Goal: Task Accomplishment & Management: Complete application form

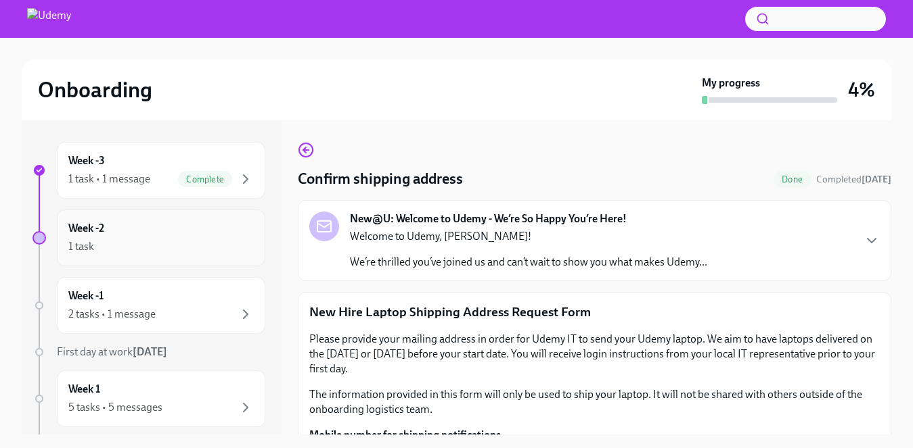
click at [114, 231] on div "Week -2 1 task" at bounding box center [160, 238] width 185 height 34
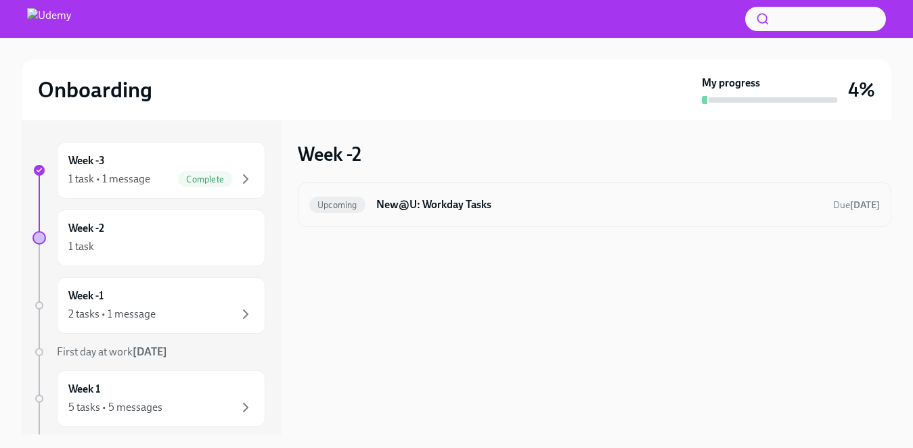
click at [423, 204] on h6 "New@U: Workday Tasks" at bounding box center [599, 205] width 446 height 15
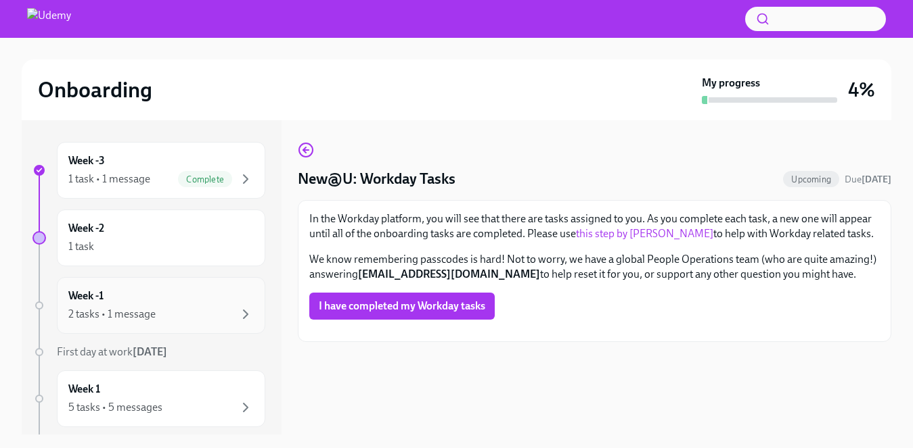
click at [89, 304] on div "Week -1 2 tasks • 1 message" at bounding box center [160, 306] width 185 height 34
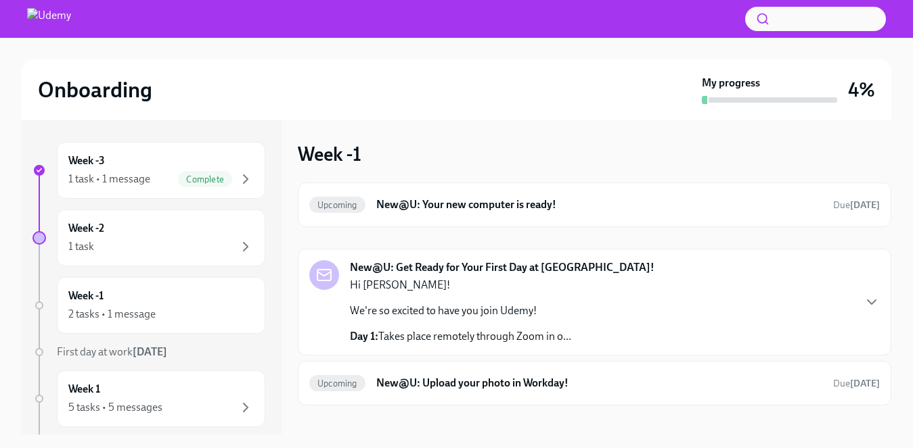
scroll to position [3, 0]
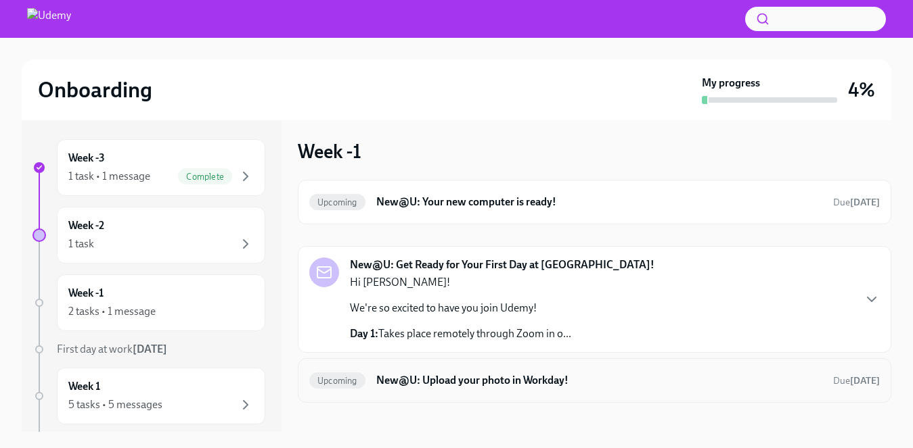
click at [482, 382] on h6 "New@U: Upload your photo in Workday!" at bounding box center [599, 380] width 446 height 15
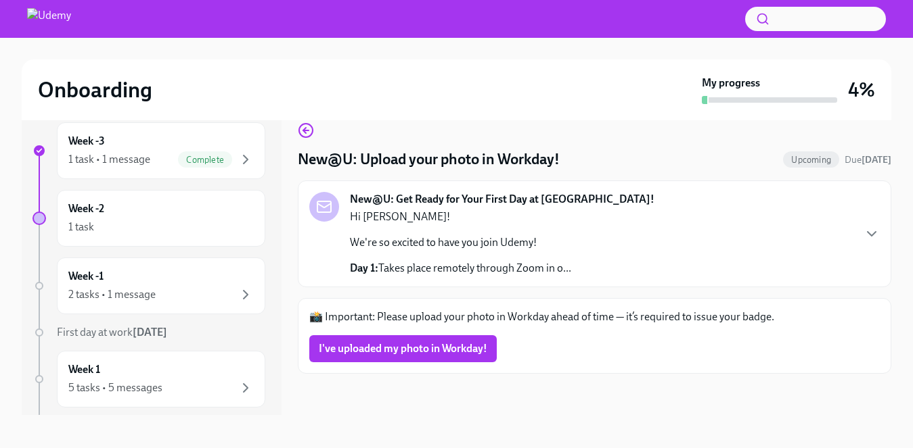
scroll to position [24, 0]
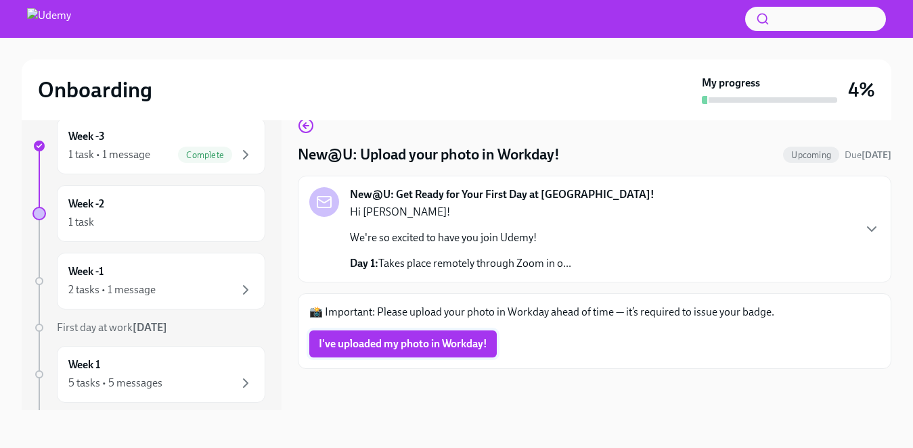
click at [402, 342] on span "I've uploaded my photo in Workday!" at bounding box center [403, 345] width 168 height 14
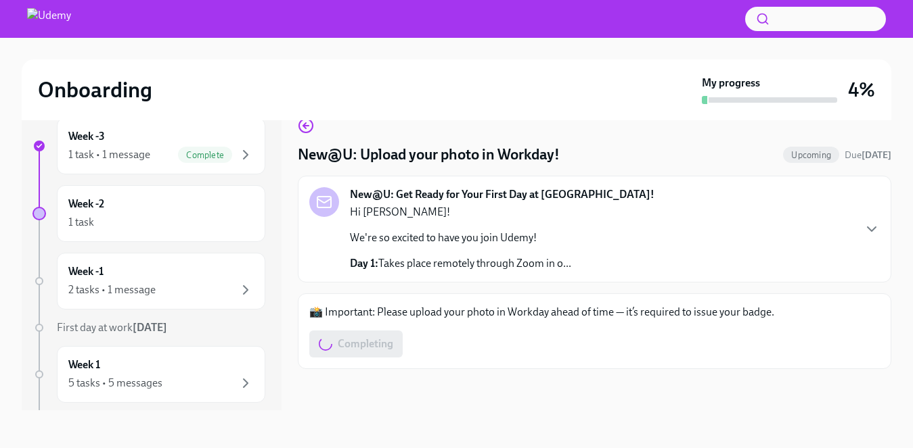
scroll to position [0, 0]
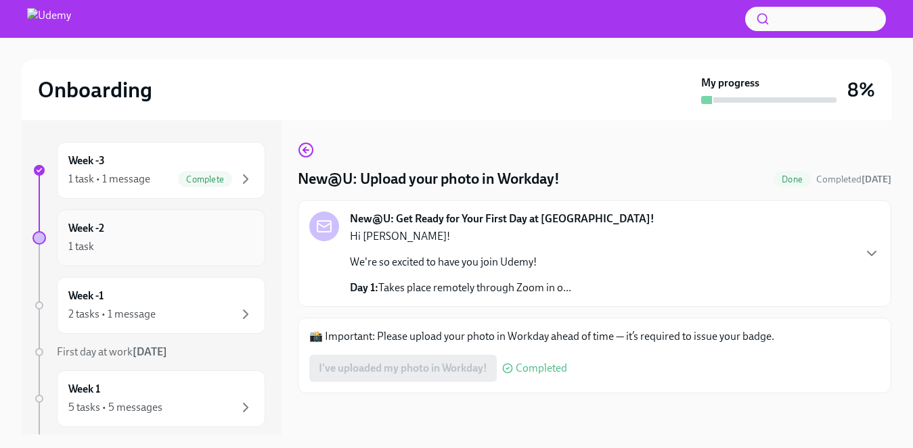
click at [88, 227] on h6 "Week -2" at bounding box center [86, 228] width 36 height 15
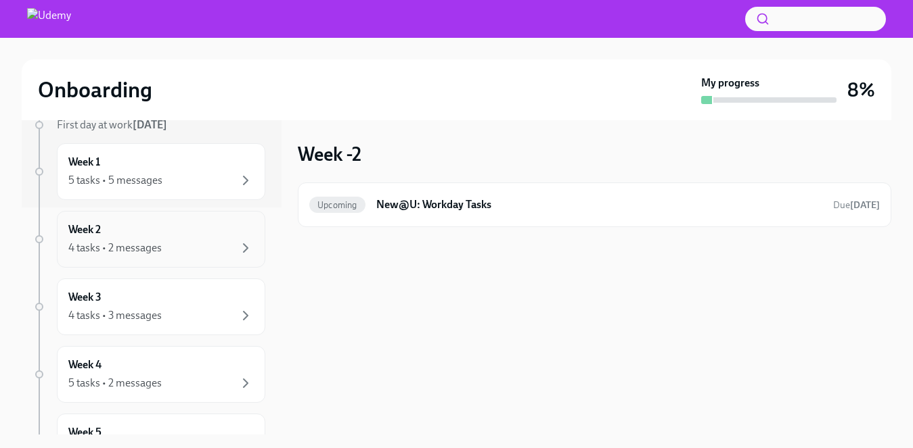
scroll to position [203, 0]
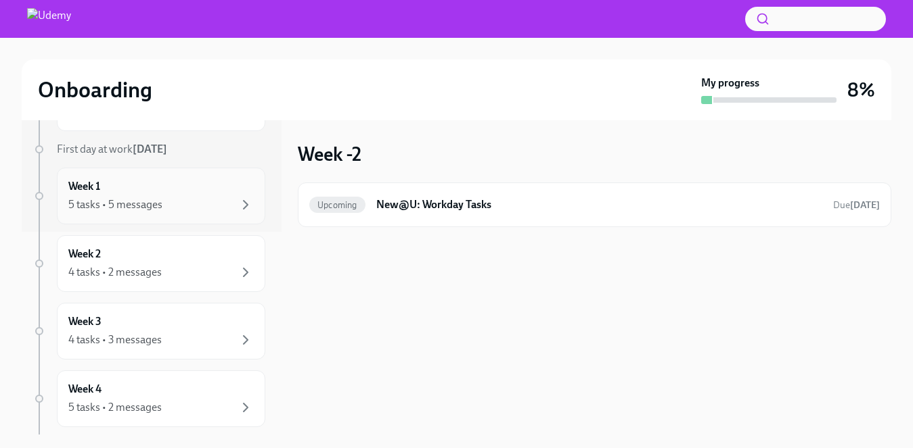
click at [137, 192] on div "Week 1 5 tasks • 5 messages" at bounding box center [160, 196] width 185 height 34
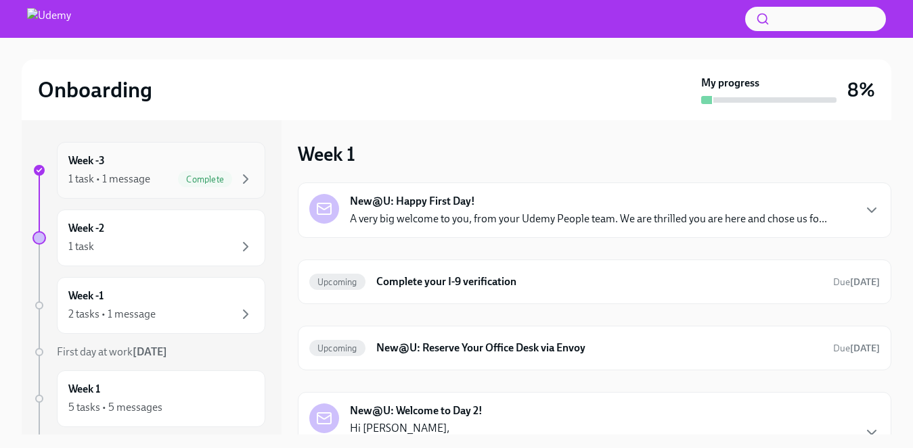
click at [100, 157] on h6 "Week -3" at bounding box center [86, 161] width 37 height 15
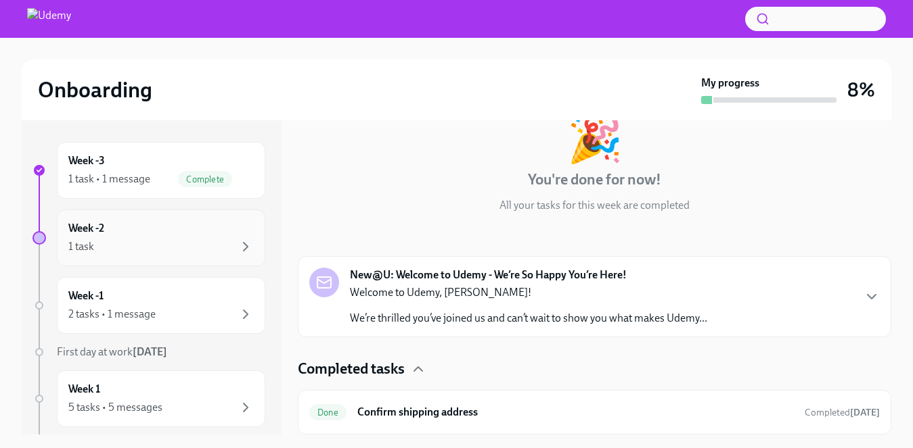
click at [114, 223] on div "Week -2 1 task" at bounding box center [160, 238] width 185 height 34
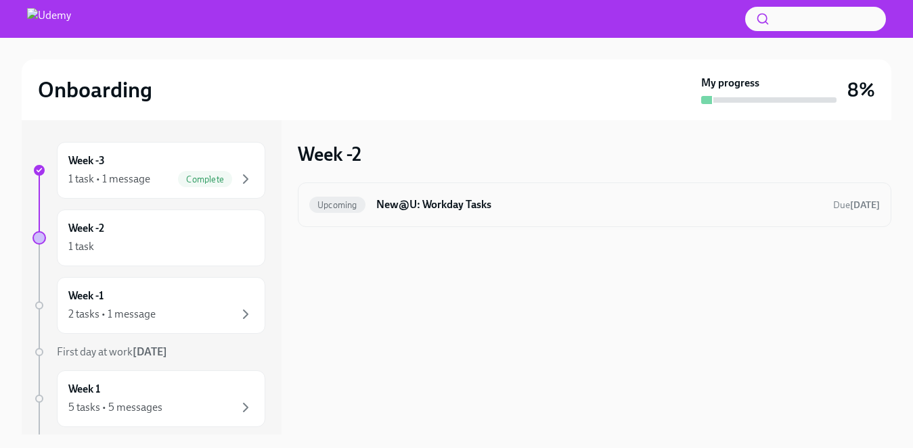
click at [449, 204] on h6 "New@U: Workday Tasks" at bounding box center [599, 205] width 446 height 15
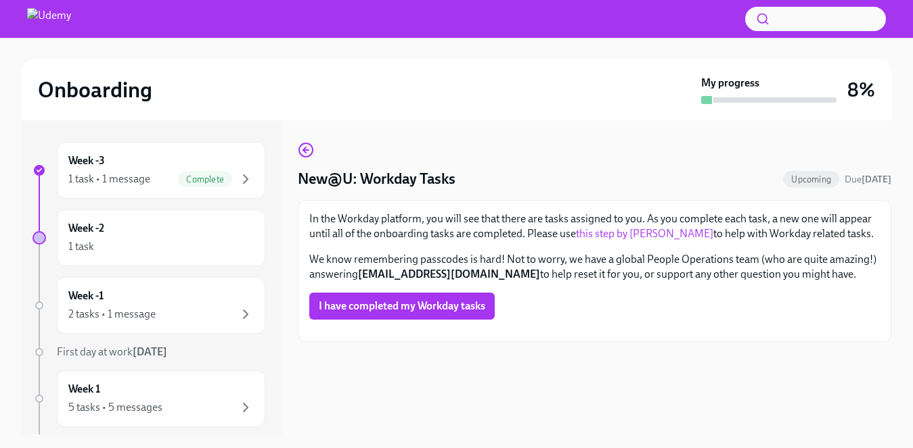
click at [637, 236] on link "this step by [PERSON_NAME]" at bounding box center [644, 233] width 137 height 13
click at [401, 313] on span "I have completed my Workday tasks" at bounding box center [402, 307] width 166 height 14
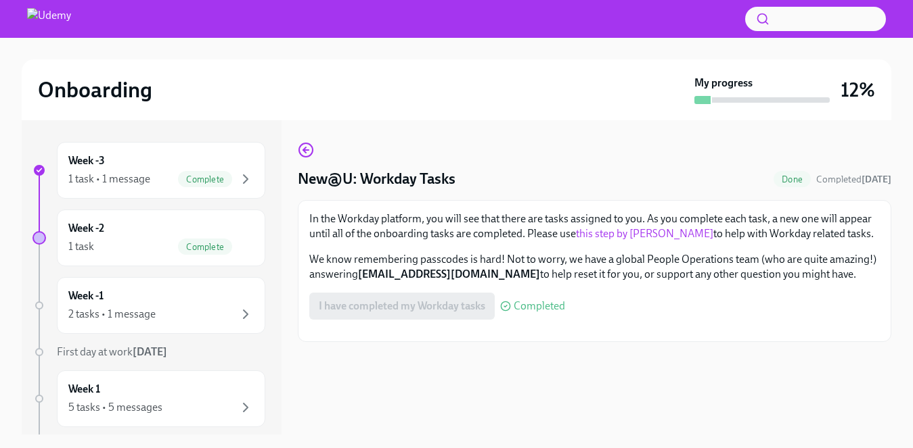
scroll to position [237, 0]
click at [97, 221] on h6 "Week -2" at bounding box center [86, 228] width 36 height 15
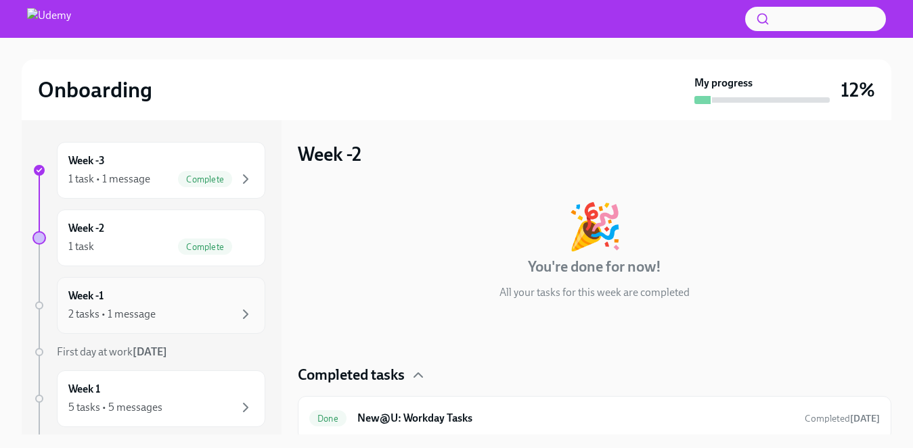
click at [109, 299] on div "Week -1 2 tasks • 1 message" at bounding box center [160, 306] width 185 height 34
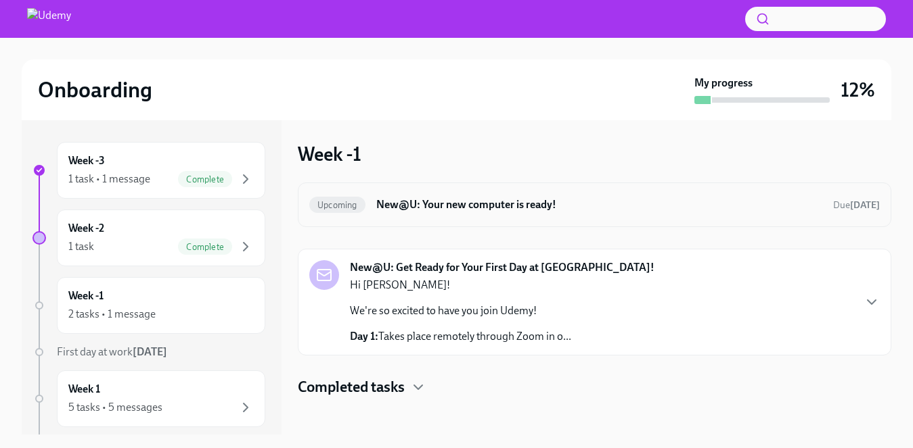
click at [558, 206] on h6 "New@U: Your new computer is ready!" at bounding box center [599, 205] width 446 height 15
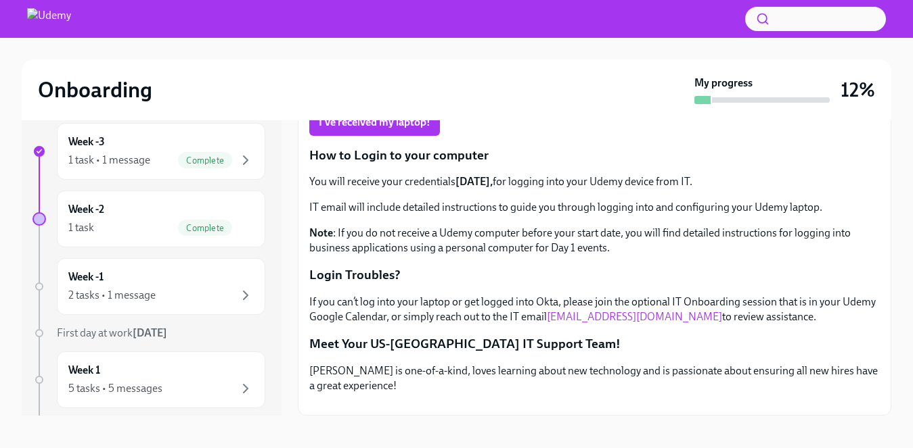
scroll to position [24, 0]
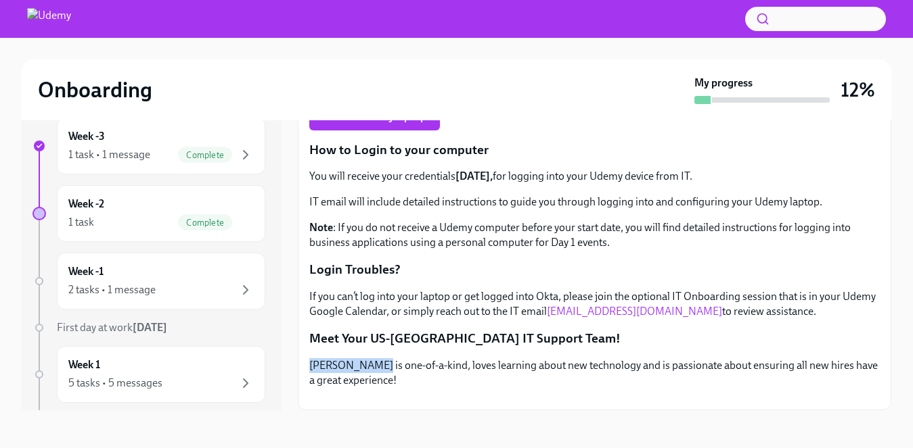
drag, startPoint x: 370, startPoint y: 225, endPoint x: 309, endPoint y: 225, distance: 60.9
click at [309, 359] on p "[PERSON_NAME] is one-of-a-kind, loves learning about new technology and is pass…" at bounding box center [594, 374] width 570 height 30
copy p "[PERSON_NAME]"
click at [116, 275] on div "Week -1 2 tasks • 1 message" at bounding box center [160, 281] width 185 height 34
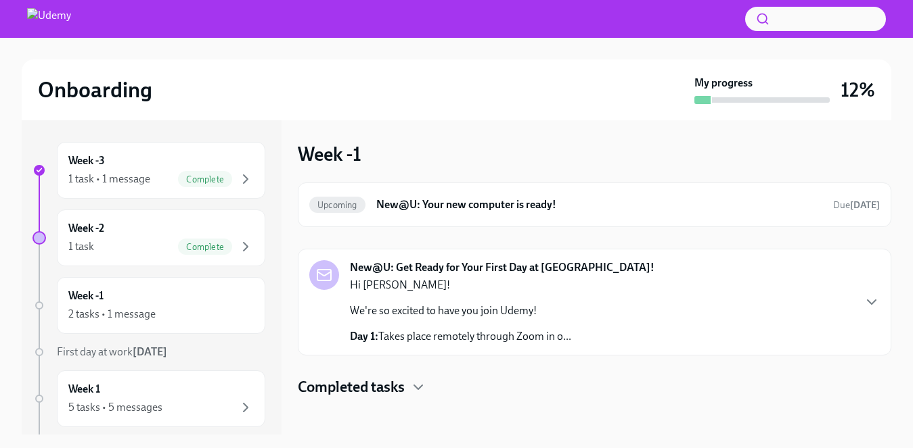
scroll to position [3, 0]
